Goal: Transaction & Acquisition: Purchase product/service

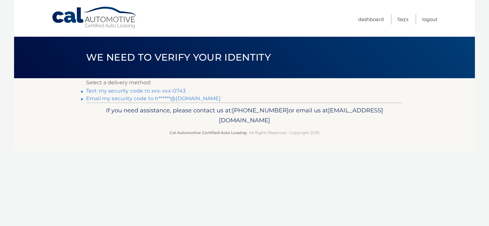
click at [109, 91] on link "Text my security code to xxx-xxx-0743" at bounding box center [135, 91] width 99 height 6
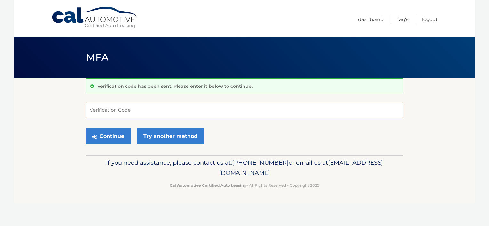
click at [115, 111] on input "Verification Code" at bounding box center [244, 110] width 317 height 16
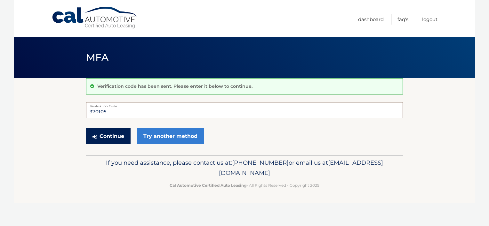
type input "370105"
click at [115, 135] on button "Continue" at bounding box center [108, 137] width 44 height 16
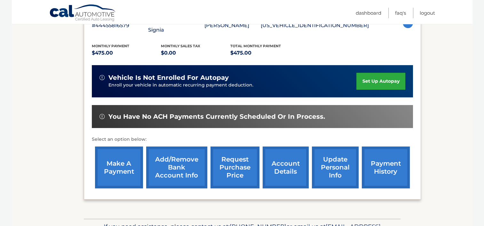
scroll to position [138, 0]
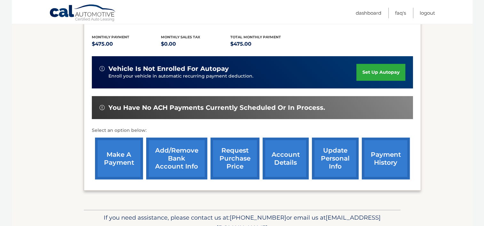
click at [131, 151] on link "make a payment" at bounding box center [119, 159] width 48 height 42
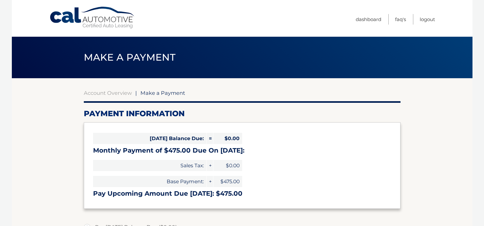
select select "MjY3YzEyMDYtNzBiMi00Y2NjLWJmN2YtZDgyMDBkYmY5ZjZm"
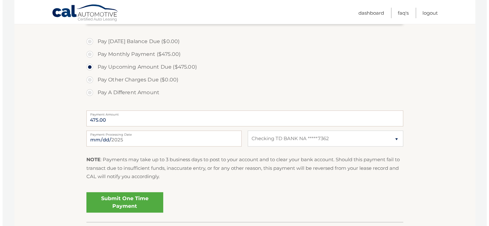
scroll to position [187, 0]
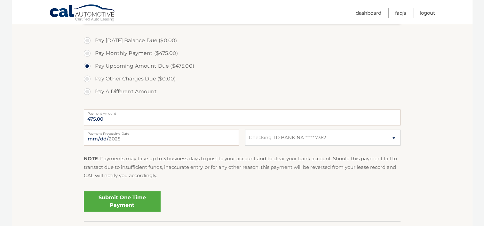
click at [113, 198] on link "Submit One Time Payment" at bounding box center [122, 202] width 77 height 20
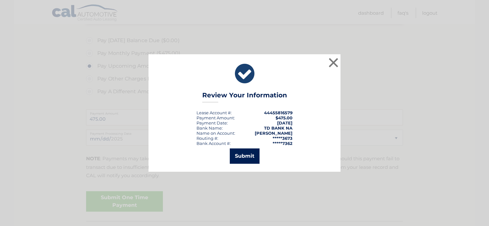
click at [248, 158] on button "Submit" at bounding box center [245, 156] width 30 height 15
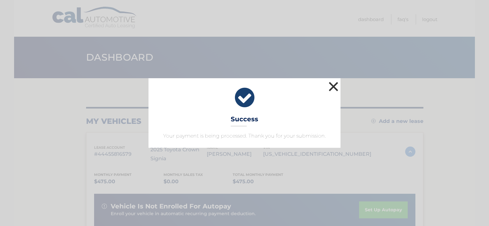
click at [334, 85] on button "×" at bounding box center [333, 86] width 13 height 13
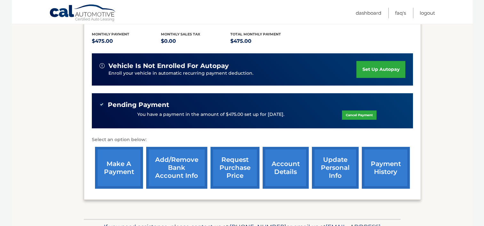
scroll to position [144, 0]
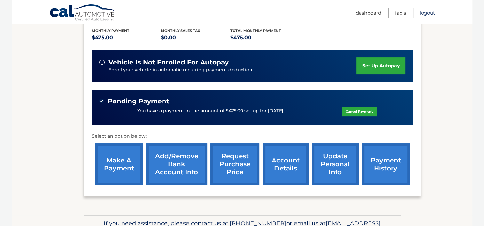
click at [429, 14] on link "Logout" at bounding box center [427, 13] width 15 height 11
